Goal: Task Accomplishment & Management: Use online tool/utility

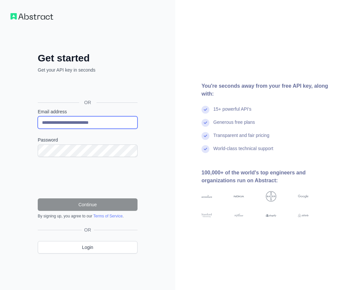
click at [112, 125] on input "**********" at bounding box center [88, 122] width 100 height 12
paste input "email"
type input "**********"
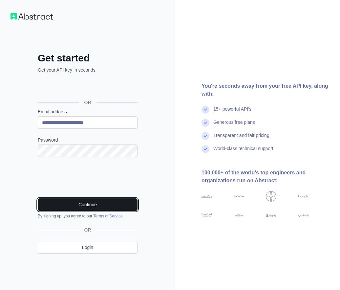
click at [81, 206] on button "Continue" at bounding box center [88, 204] width 100 height 12
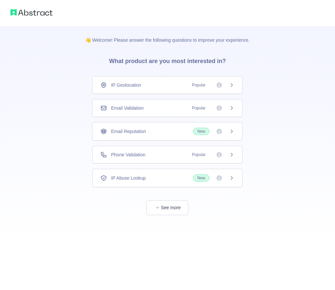
scroll to position [33, 0]
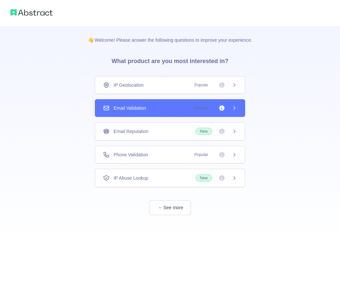
click at [240, 107] on div "Email Validation Popular" at bounding box center [170, 108] width 150 height 18
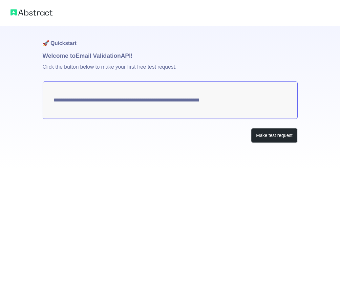
drag, startPoint x: 103, startPoint y: 135, endPoint x: 144, endPoint y: 113, distance: 46.3
click at [104, 134] on div "Make test request" at bounding box center [170, 135] width 255 height 15
drag, startPoint x: 261, startPoint y: 138, endPoint x: 258, endPoint y: 145, distance: 7.6
click at [262, 138] on button "Make test request" at bounding box center [274, 135] width 46 height 15
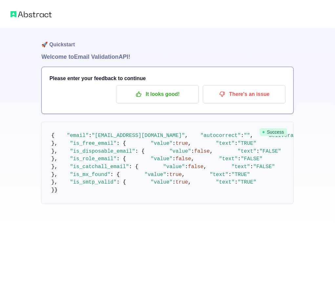
scroll to position [30, 0]
